Goal: Navigation & Orientation: Find specific page/section

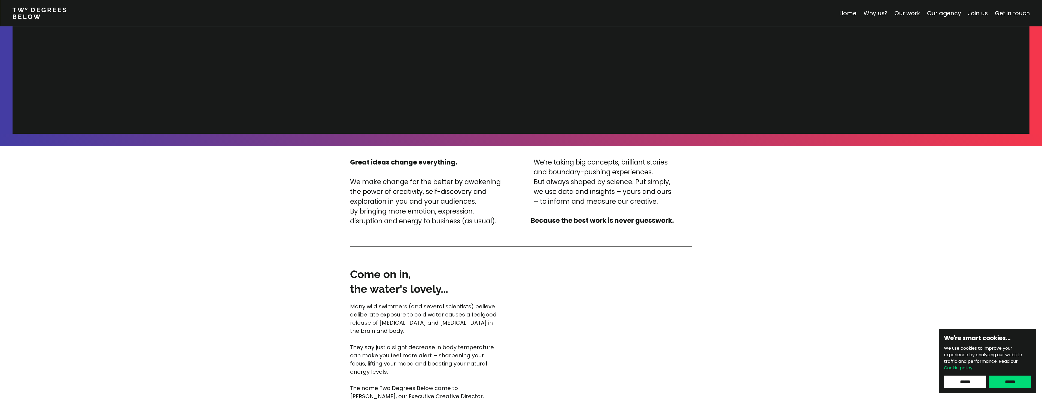
scroll to position [1199, 0]
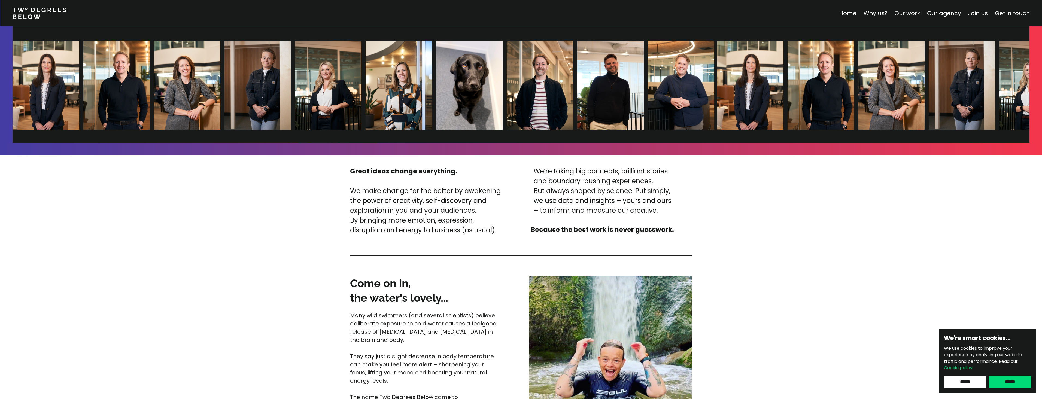
click at [906, 14] on link "Our work" at bounding box center [907, 13] width 25 height 8
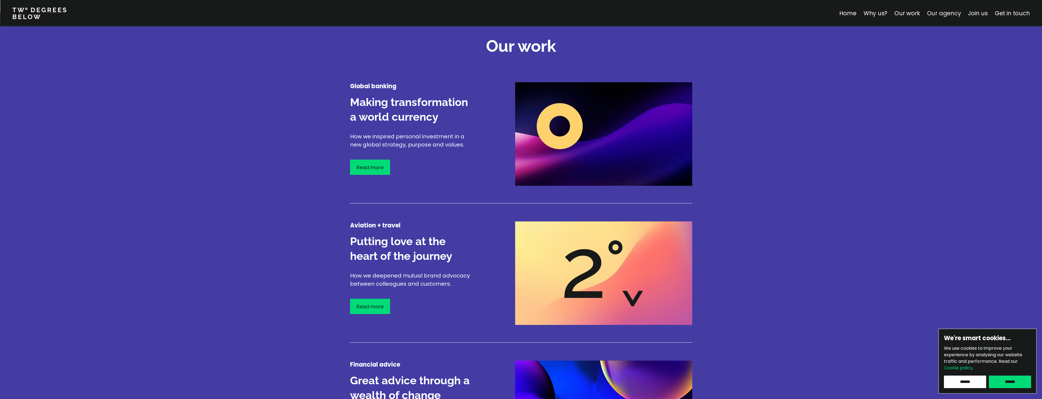
click at [936, 12] on link "Our agency" at bounding box center [944, 13] width 34 height 8
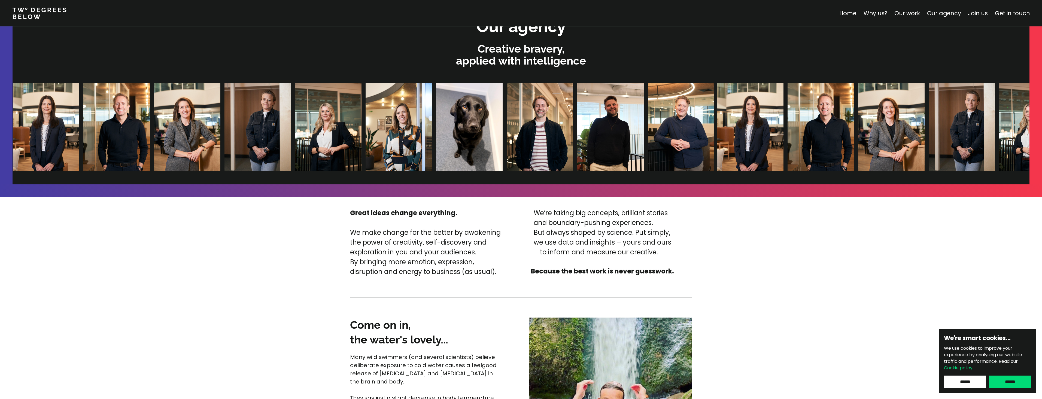
scroll to position [1157, 0]
click at [936, 12] on link "Our agency" at bounding box center [944, 13] width 34 height 8
click at [915, 14] on link "Our work" at bounding box center [907, 13] width 25 height 8
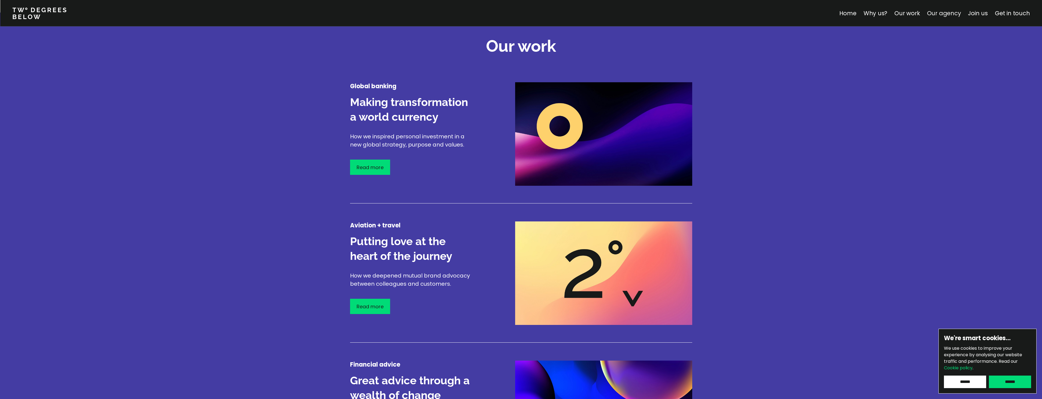
click at [938, 13] on link "Our agency" at bounding box center [944, 13] width 34 height 8
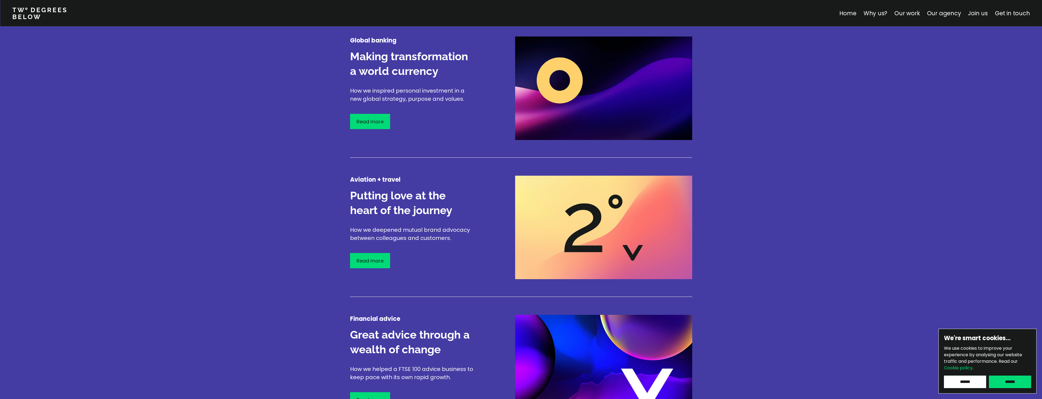
scroll to position [680, 0]
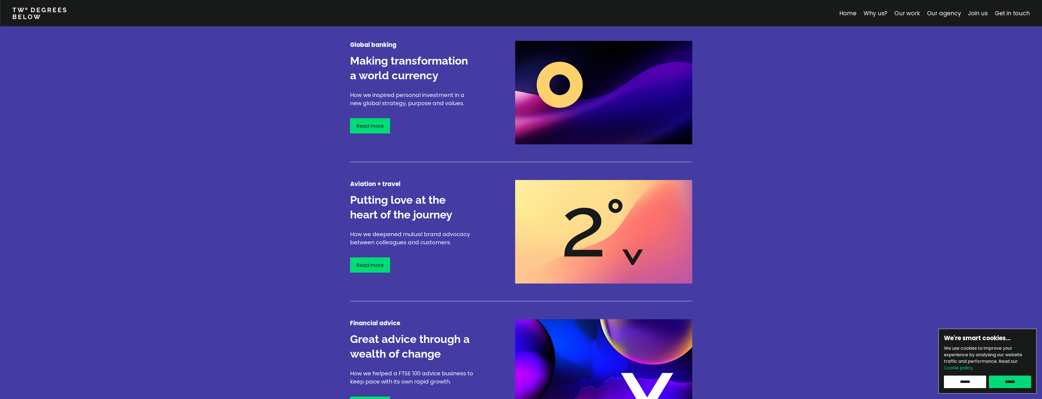
click at [907, 12] on link "Our work" at bounding box center [907, 13] width 25 height 8
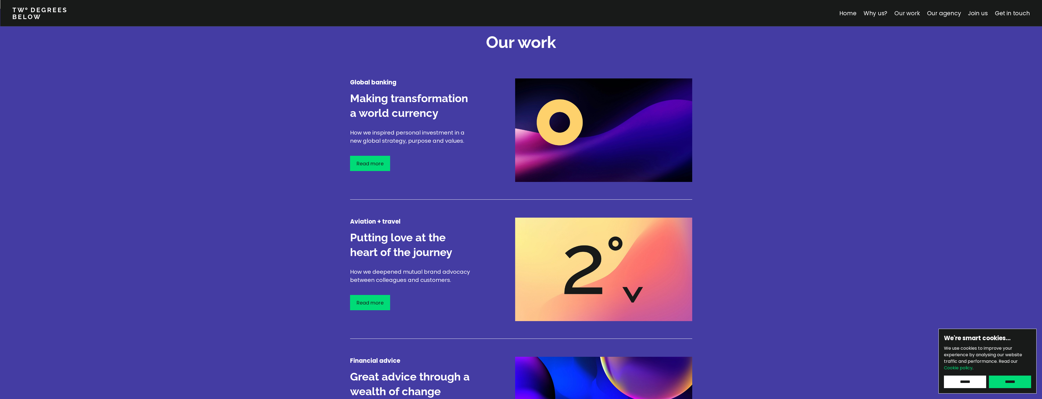
scroll to position [638, 0]
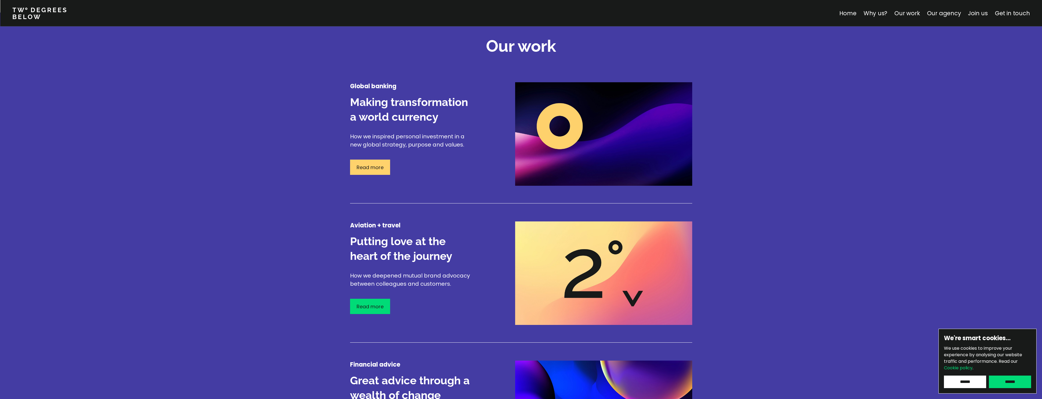
click at [376, 173] on div "Read more" at bounding box center [370, 167] width 40 height 15
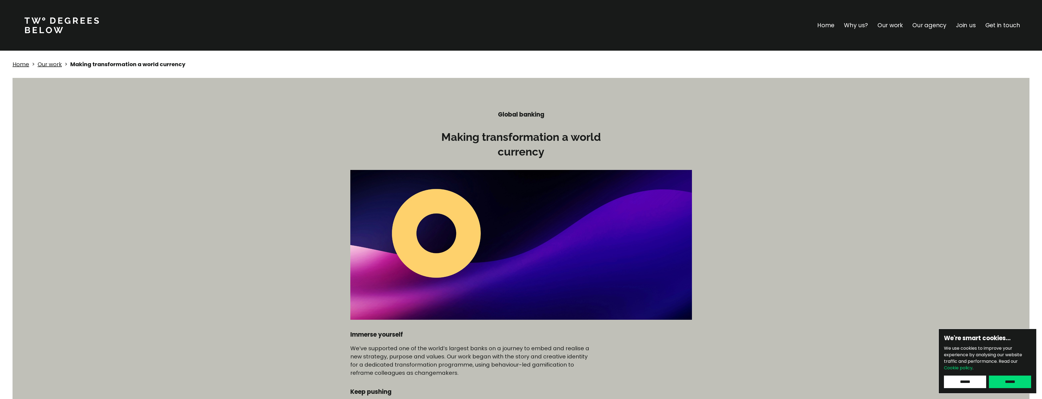
click at [894, 23] on p "Our work" at bounding box center [890, 25] width 25 height 9
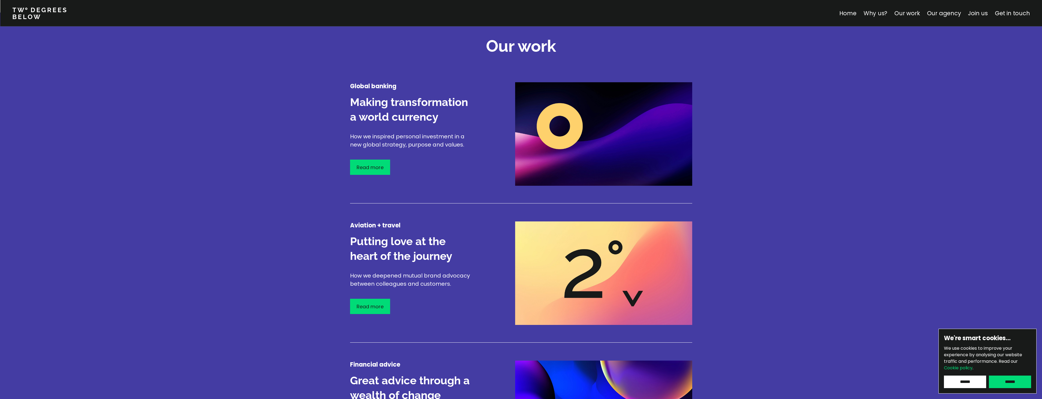
click at [874, 9] on link "Why us?" at bounding box center [875, 13] width 24 height 8
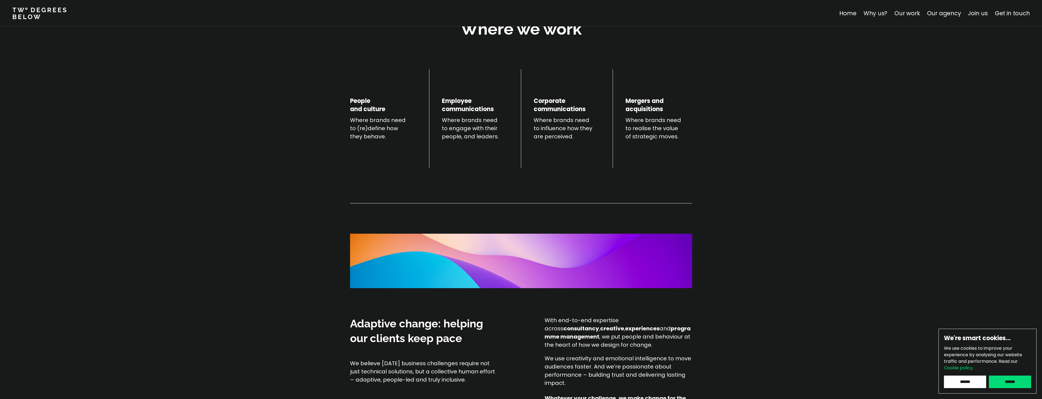
scroll to position [191, 0]
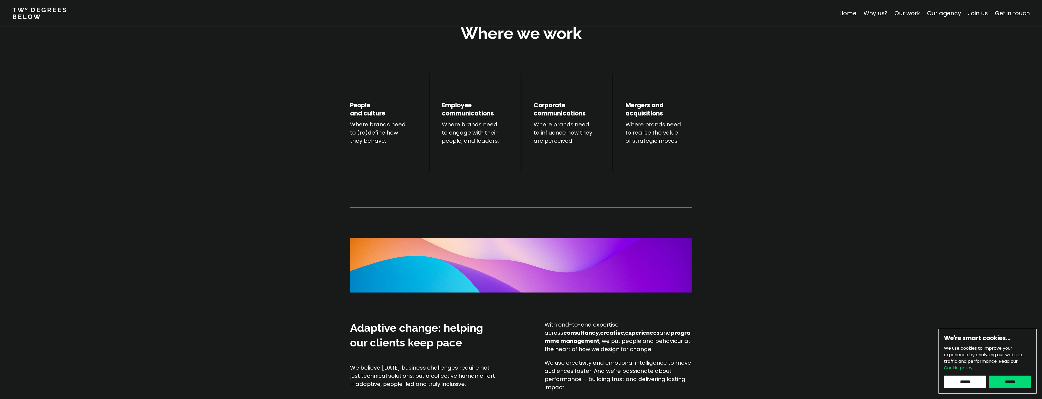
click at [846, 13] on link "Home" at bounding box center [847, 13] width 17 height 8
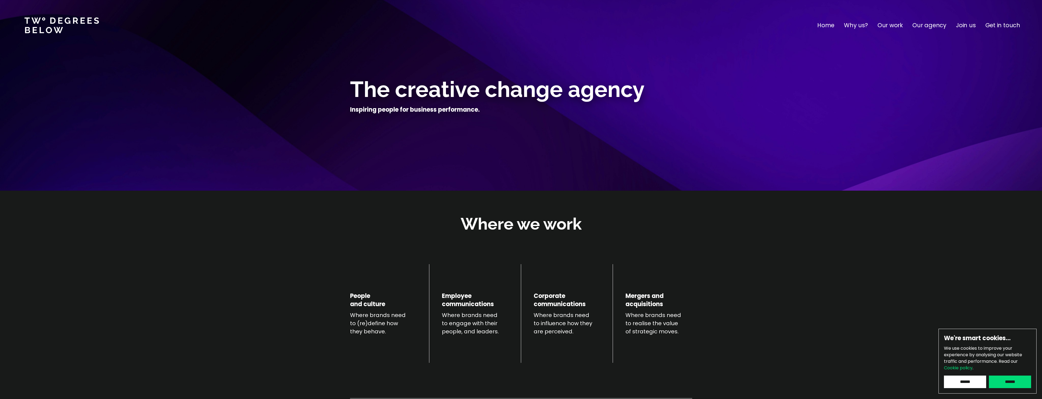
drag, startPoint x: 466, startPoint y: 112, endPoint x: 538, endPoint y: 98, distance: 72.9
click at [466, 111] on h4 "Inspiring people for business performance." at bounding box center [415, 110] width 130 height 8
click at [937, 25] on p "Our agency" at bounding box center [929, 25] width 34 height 9
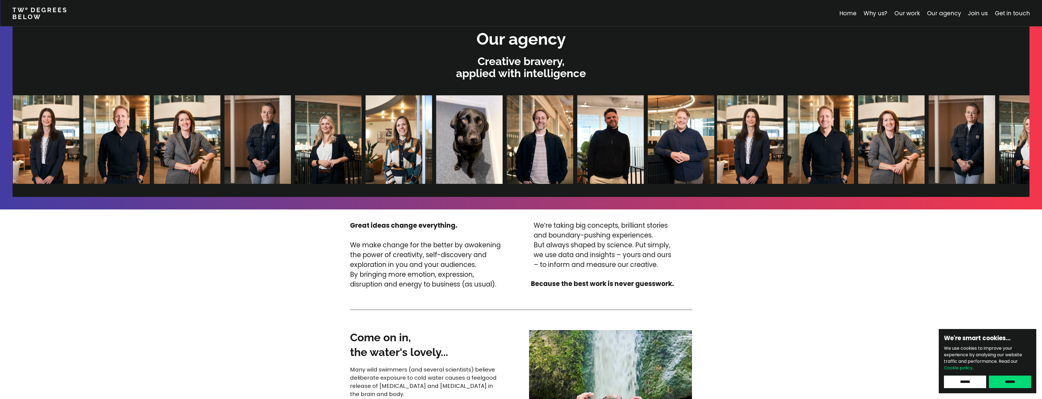
scroll to position [1157, 0]
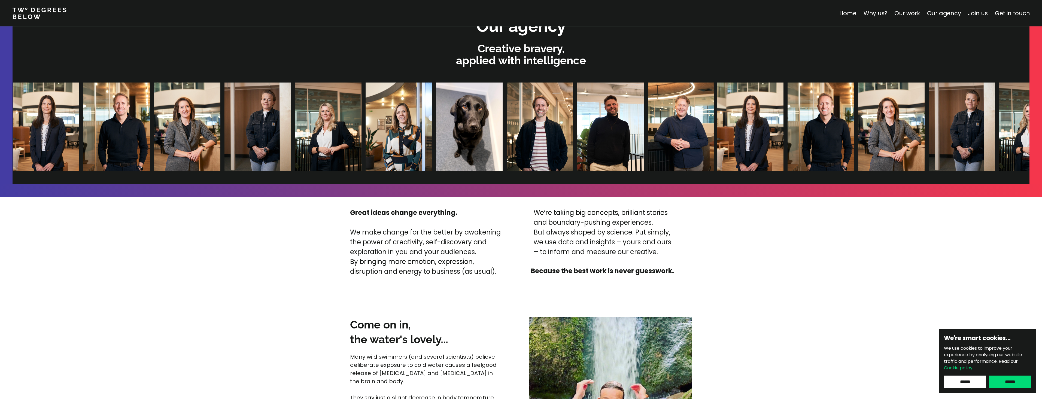
click at [502, 107] on div at bounding box center [362, 127] width 702 height 89
click at [506, 111] on img at bounding box center [539, 127] width 66 height 89
click at [365, 118] on img at bounding box center [398, 127] width 66 height 89
click at [83, 101] on img at bounding box center [116, 127] width 66 height 89
click at [669, 41] on div "Our agency Creative bravery, applied with intelligence" at bounding box center [521, 99] width 1012 height 172
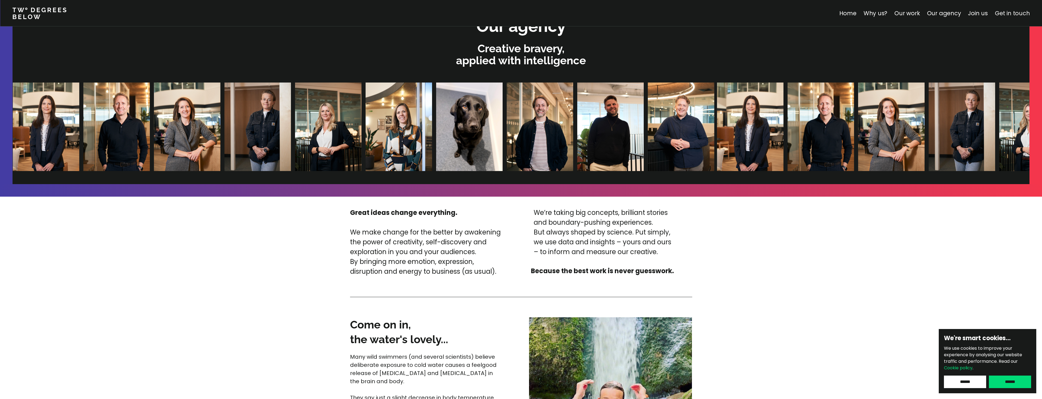
click at [1016, 9] on link "Get in touch" at bounding box center [1012, 13] width 35 height 8
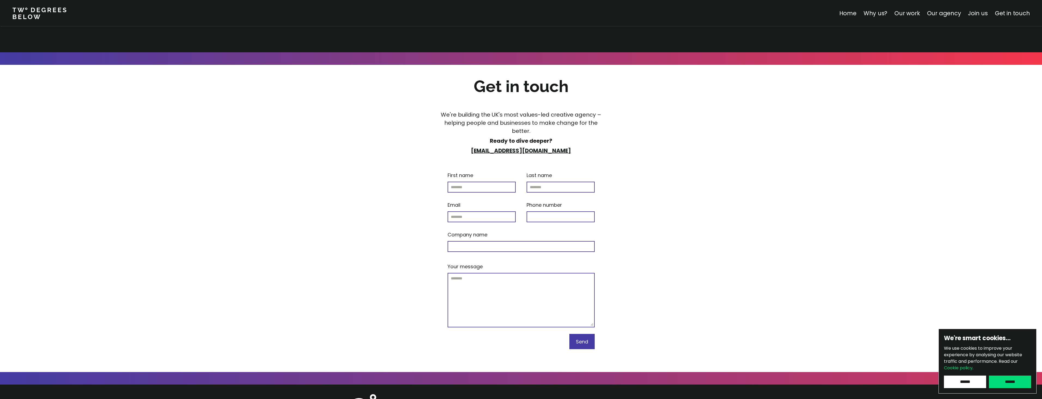
click at [990, 9] on div "Home Why us? Our work Our agency Join us Get in touch" at bounding box center [938, 13] width 199 height 9
click at [981, 13] on link "Join us" at bounding box center [978, 13] width 20 height 8
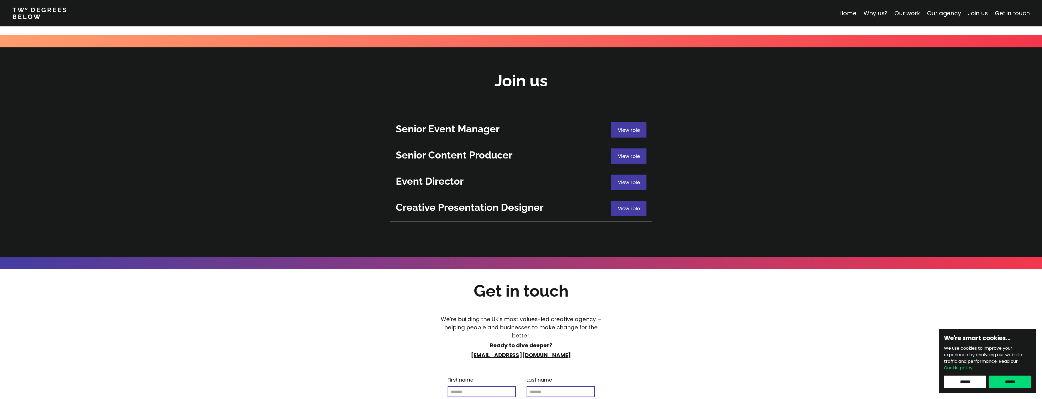
scroll to position [1934, 0]
